Goal: Find specific page/section: Find specific page/section

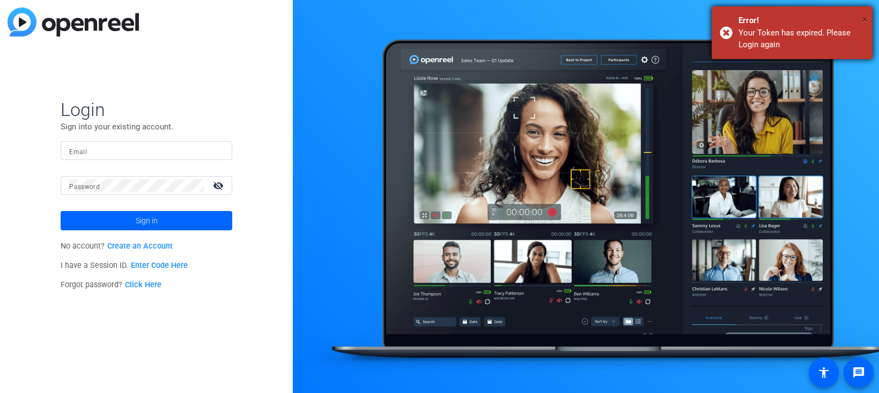
click at [866, 23] on span "×" at bounding box center [865, 19] width 6 height 13
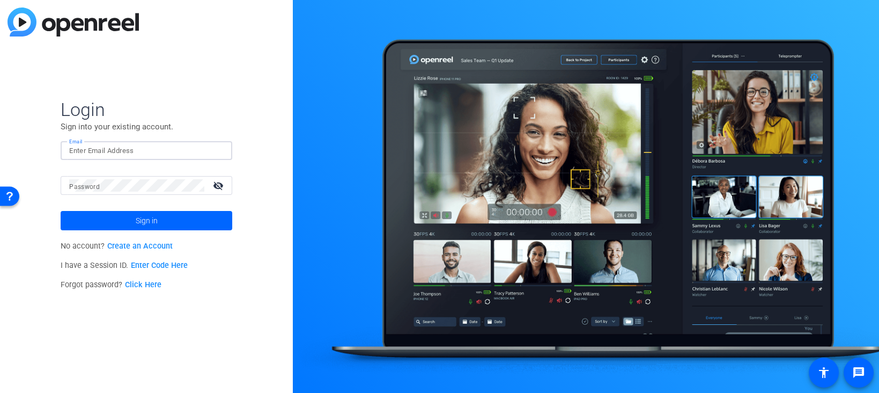
click at [128, 150] on input "Email" at bounding box center [146, 150] width 154 height 13
type input "[PERSON_NAME][EMAIL_ADDRESS][PERSON_NAME][DOMAIN_NAME]"
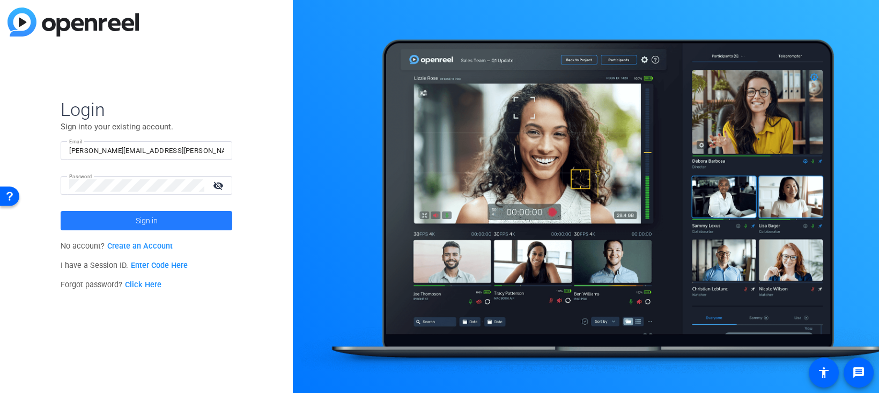
click at [133, 220] on span at bounding box center [147, 221] width 172 height 26
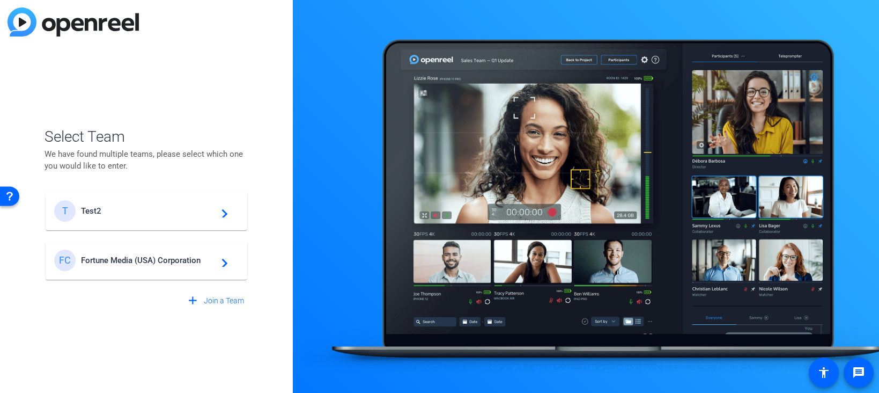
click at [148, 262] on span "Fortune Media (USA) Corporation" at bounding box center [148, 260] width 134 height 10
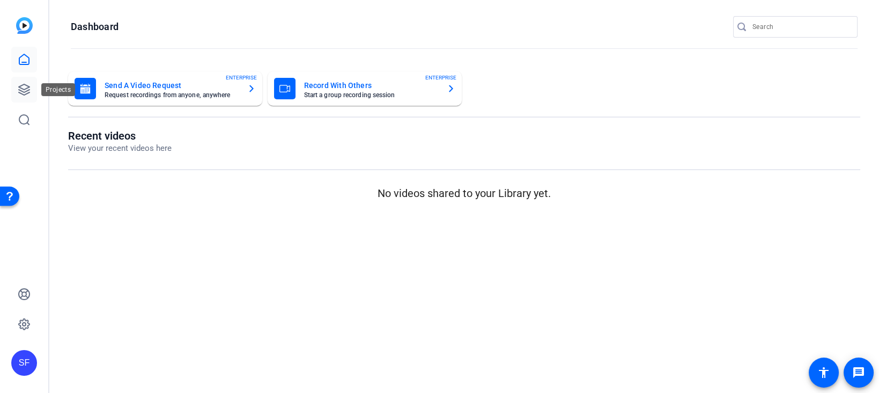
click at [23, 88] on icon at bounding box center [24, 89] width 13 height 13
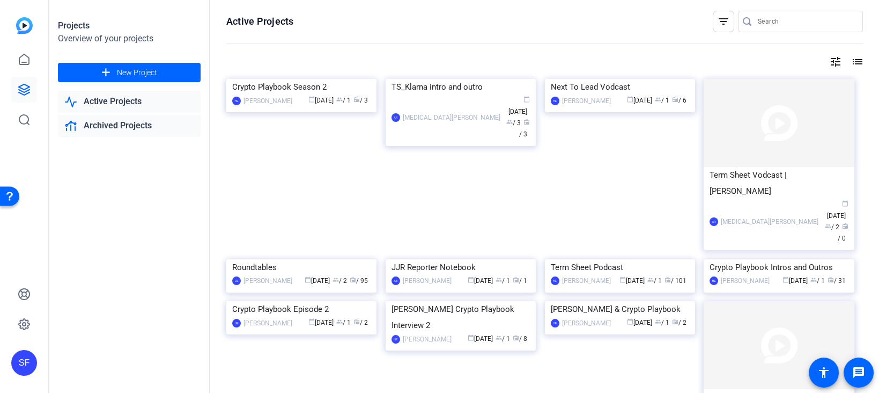
click at [109, 128] on link "Archived Projects" at bounding box center [129, 126] width 143 height 22
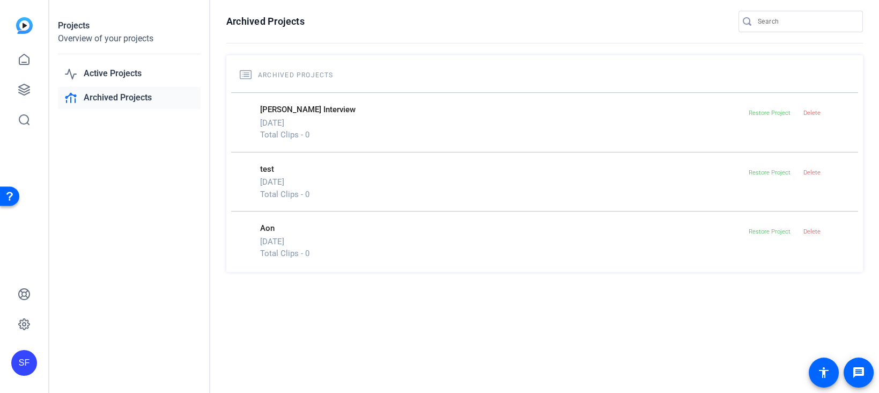
click at [105, 85] on div "Active Projects Archived Projects" at bounding box center [129, 86] width 143 height 46
click at [109, 73] on link "Active Projects" at bounding box center [129, 74] width 143 height 22
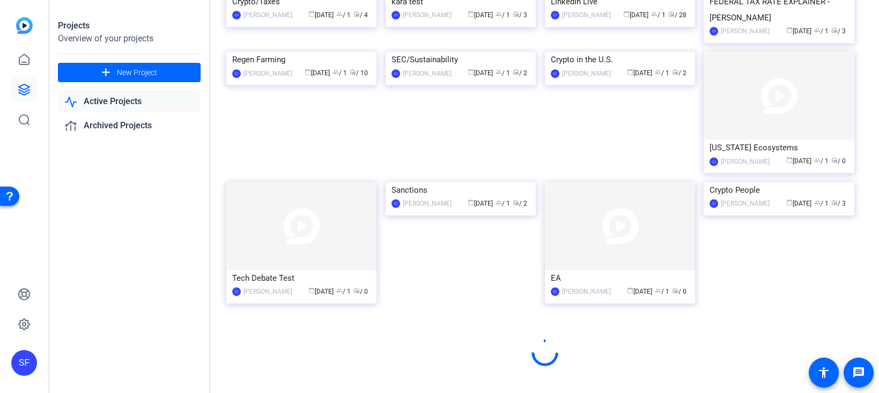
scroll to position [3676, 0]
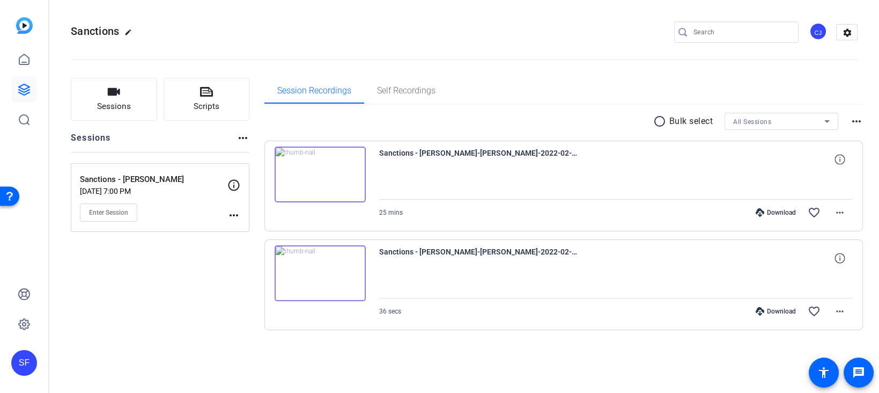
click at [237, 137] on mat-icon "more_horiz" at bounding box center [243, 137] width 13 height 13
click at [237, 137] on div at bounding box center [439, 196] width 879 height 393
click at [854, 125] on mat-icon "more_horiz" at bounding box center [856, 121] width 13 height 13
click at [856, 123] on div at bounding box center [439, 196] width 879 height 393
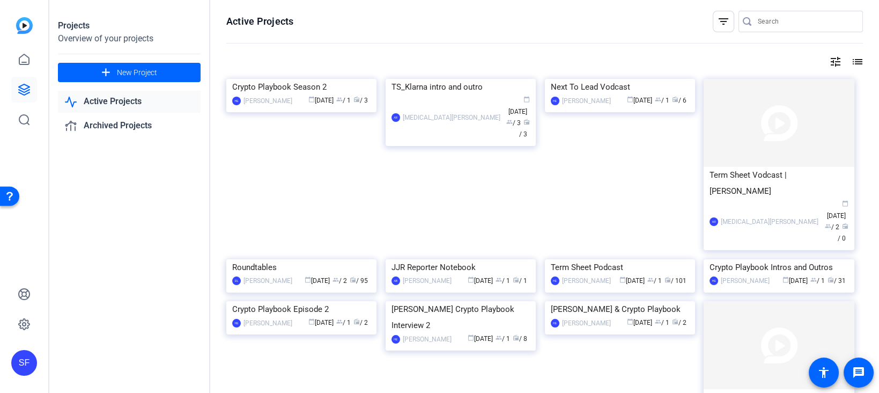
click at [858, 63] on mat-icon "list" at bounding box center [856, 61] width 13 height 13
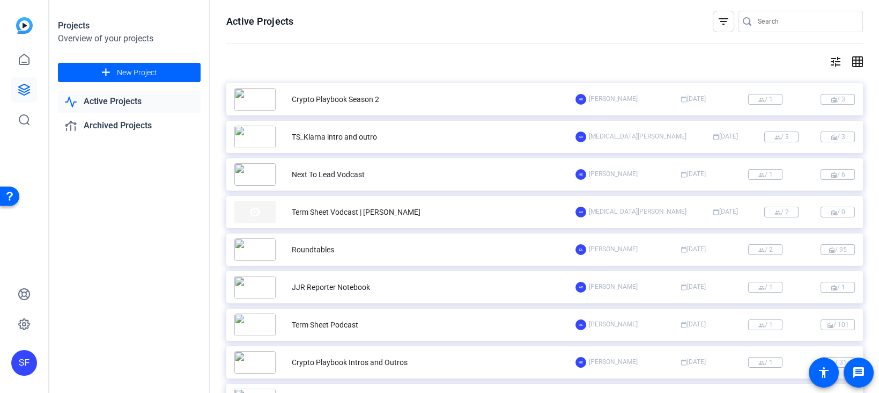
click at [837, 62] on mat-icon "tune" at bounding box center [835, 61] width 13 height 13
click at [837, 62] on div at bounding box center [439, 196] width 879 height 393
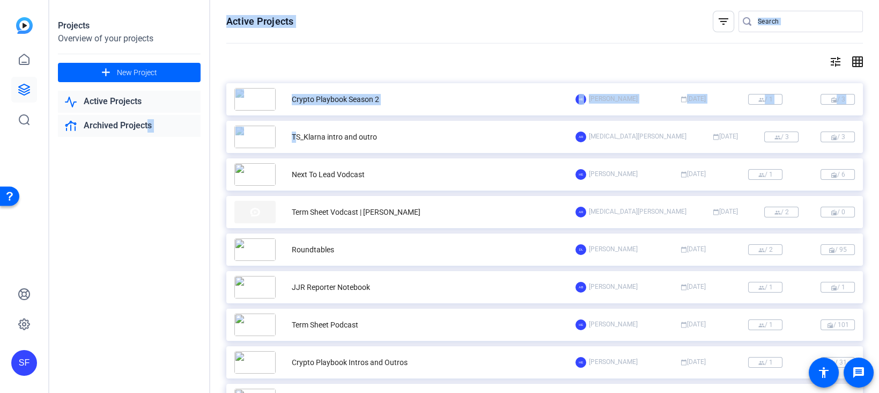
drag, startPoint x: 296, startPoint y: 137, endPoint x: 145, endPoint y: 120, distance: 152.2
click at [145, 120] on div "Projects Overview of your projects add New Project Active Projects Archived Pro…" at bounding box center [464, 196] width 830 height 393
click at [281, 108] on div "Crypto Playbook Season 2" at bounding box center [404, 99] width 341 height 23
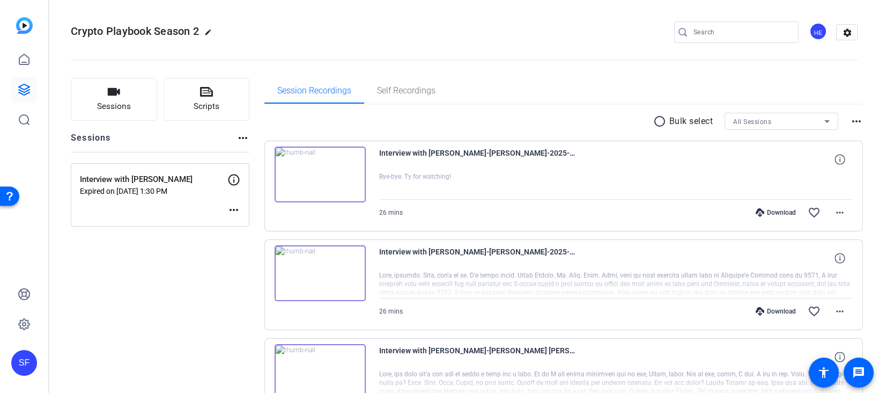
click at [245, 137] on mat-icon "more_horiz" at bounding box center [243, 137] width 13 height 13
click at [245, 137] on div at bounding box center [439, 196] width 879 height 393
click at [238, 211] on mat-icon "more_horiz" at bounding box center [233, 209] width 13 height 13
click at [238, 211] on div at bounding box center [439, 196] width 879 height 393
click at [26, 91] on icon at bounding box center [24, 89] width 11 height 11
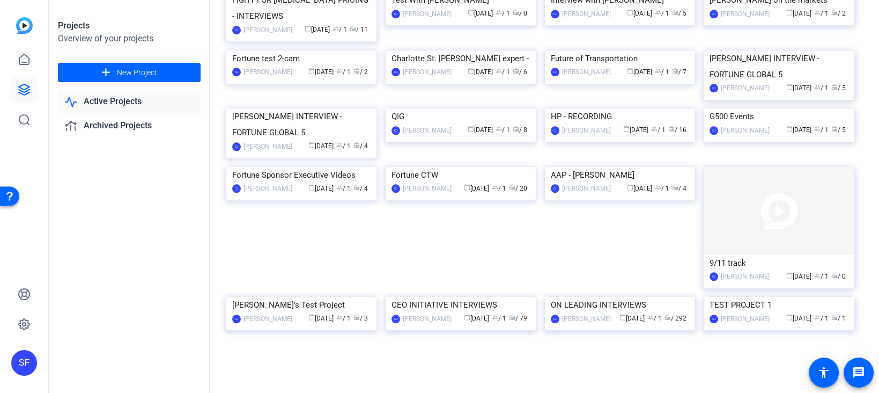
scroll to position [5114, 0]
